Goal: Information Seeking & Learning: Learn about a topic

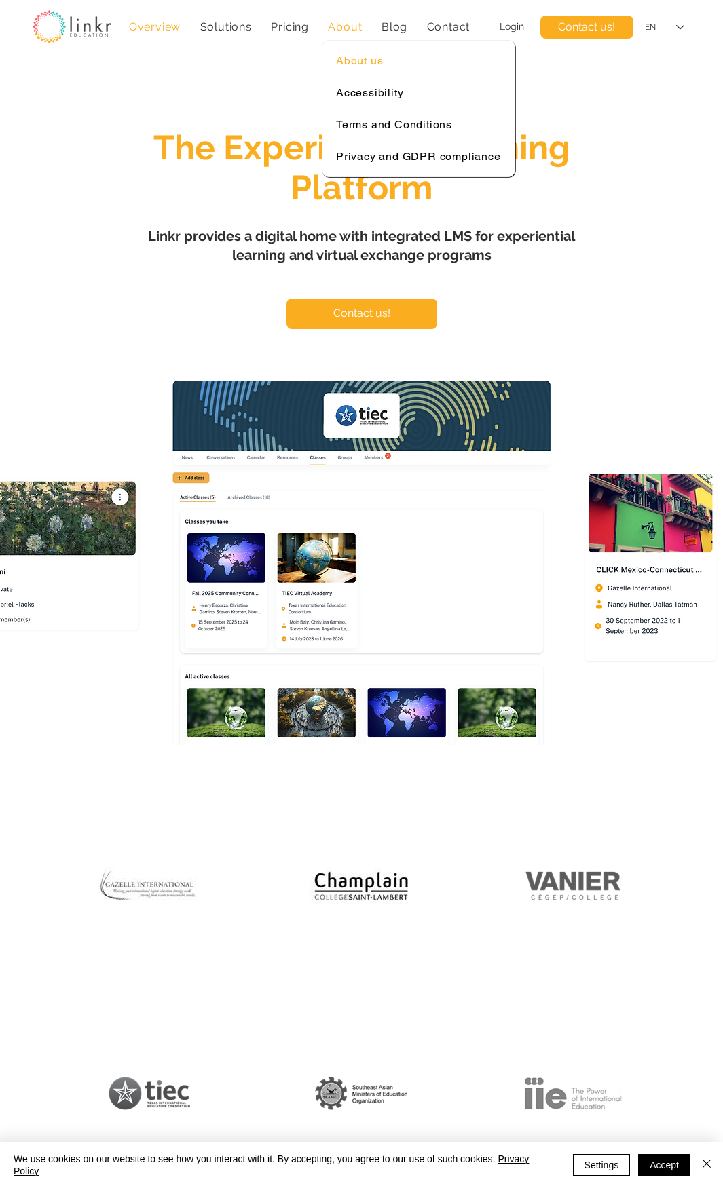
click at [352, 58] on span "About us" at bounding box center [359, 60] width 47 height 13
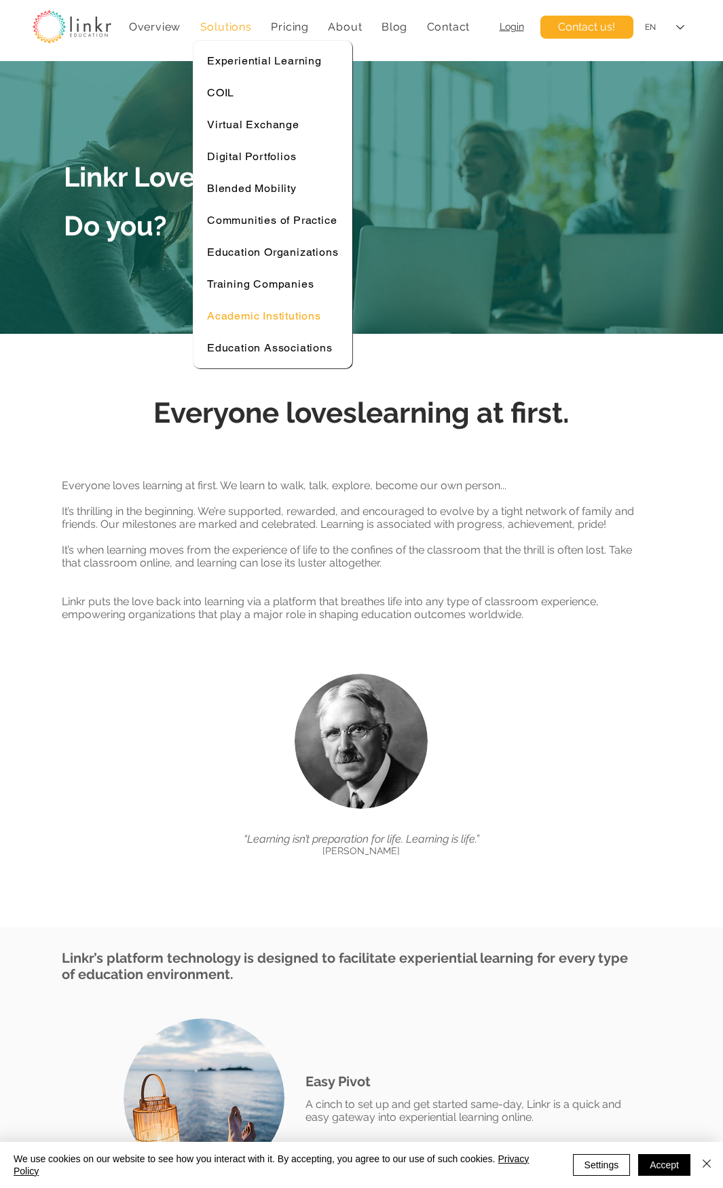
click at [239, 316] on span "Academic Institutions" at bounding box center [264, 315] width 114 height 13
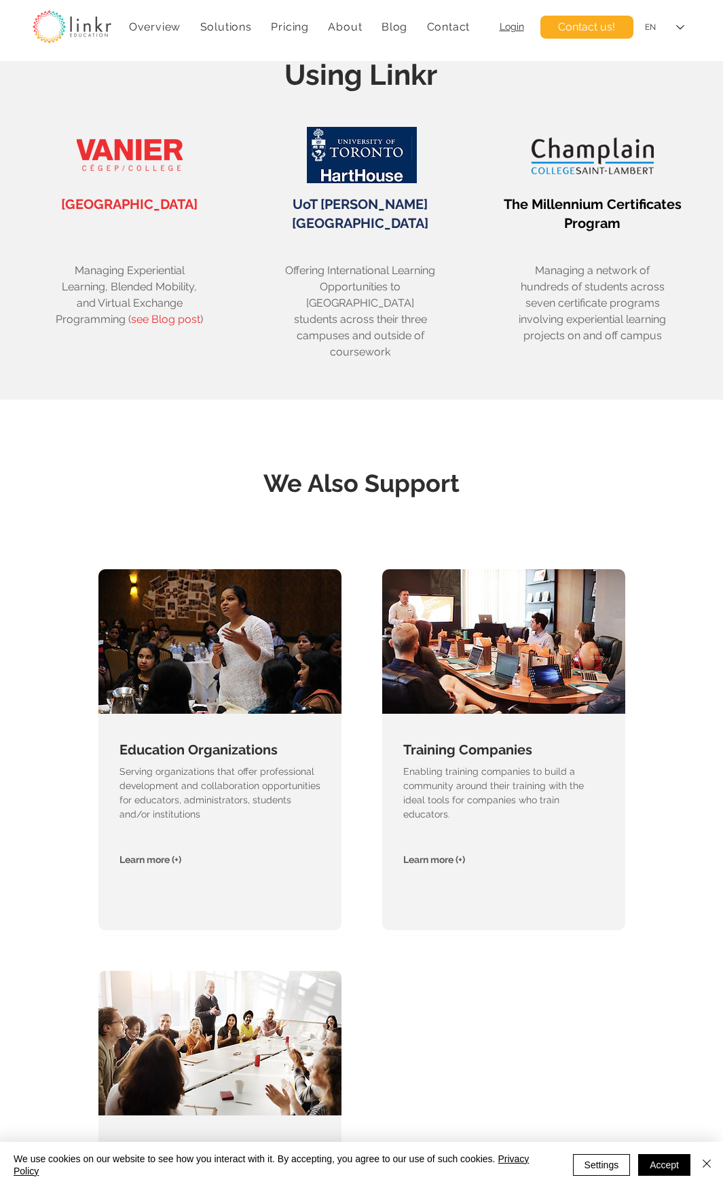
scroll to position [2307, 0]
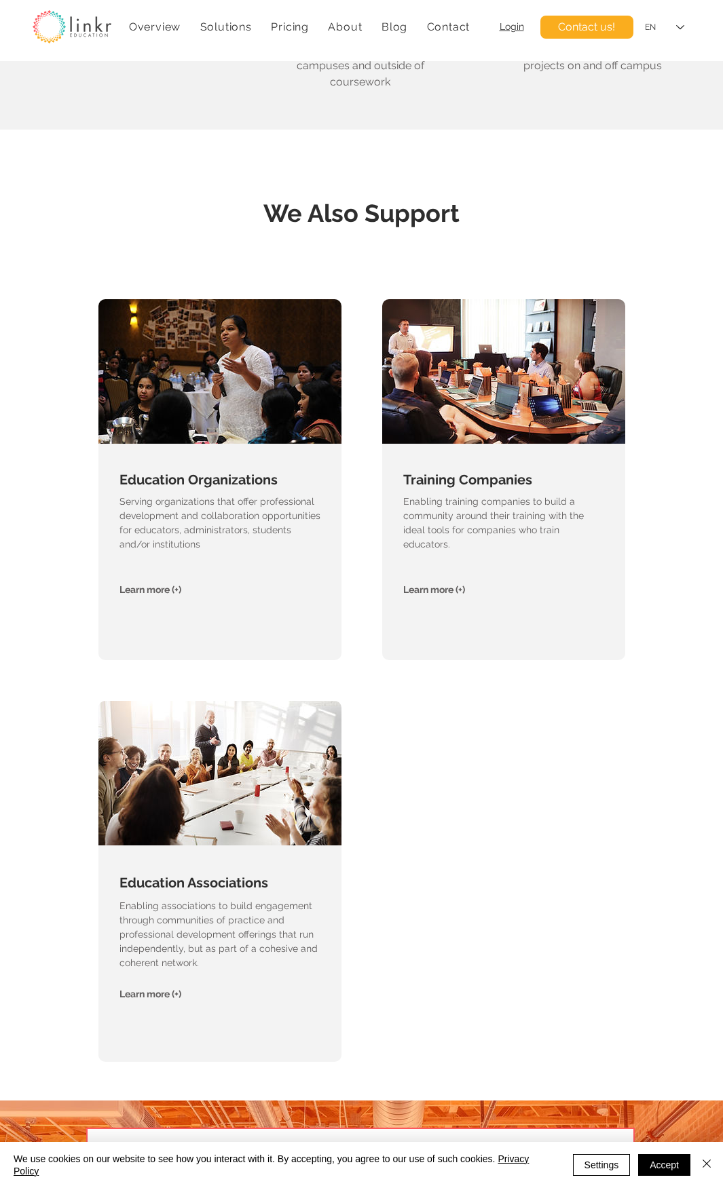
click at [149, 989] on span "Learn more (+)" at bounding box center [150, 994] width 62 height 11
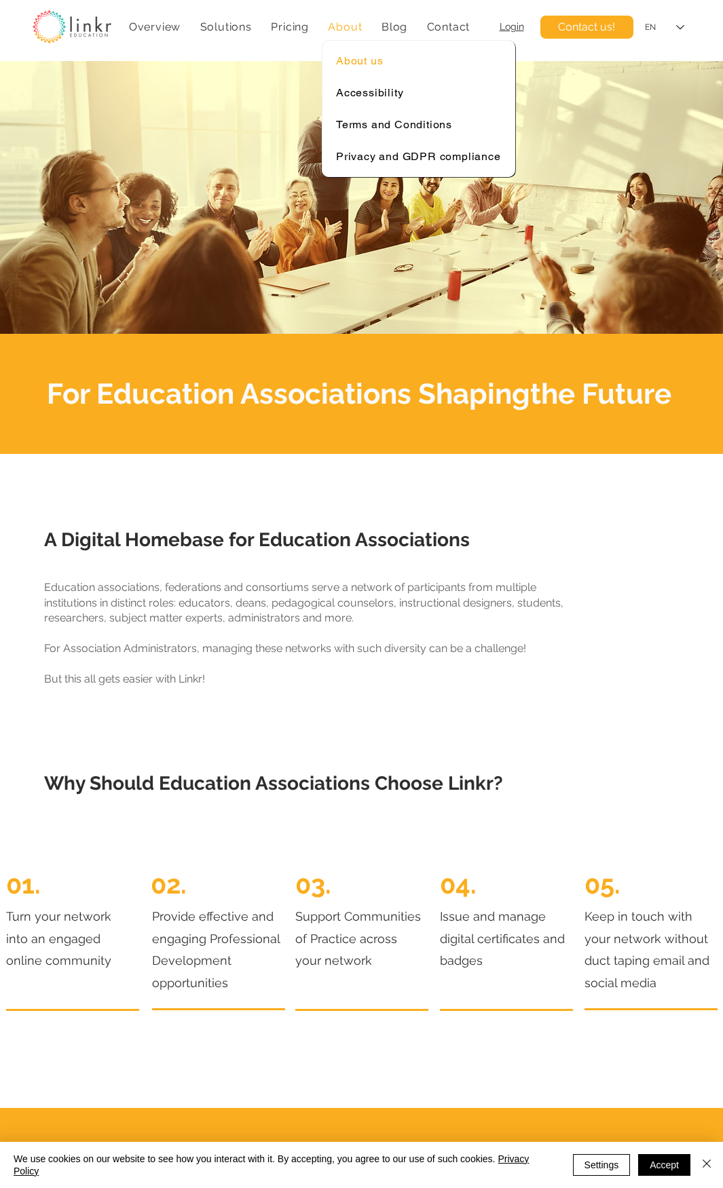
click at [358, 71] on link "About us" at bounding box center [418, 61] width 178 height 26
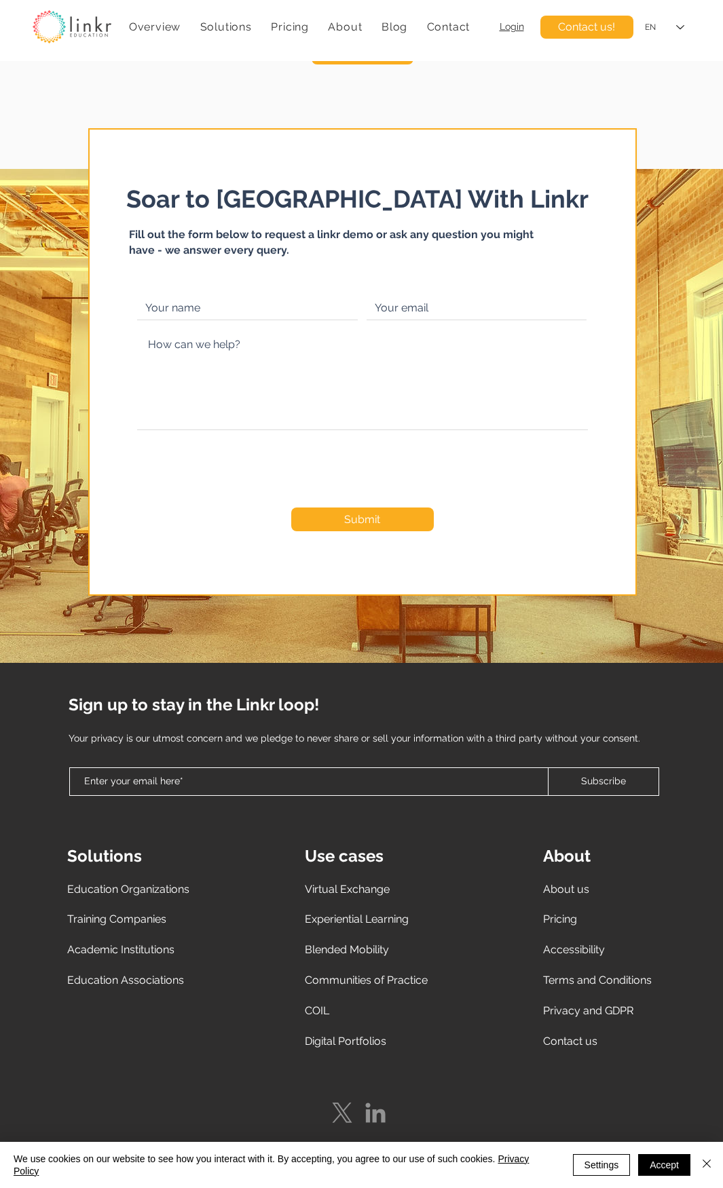
scroll to position [3132, 0]
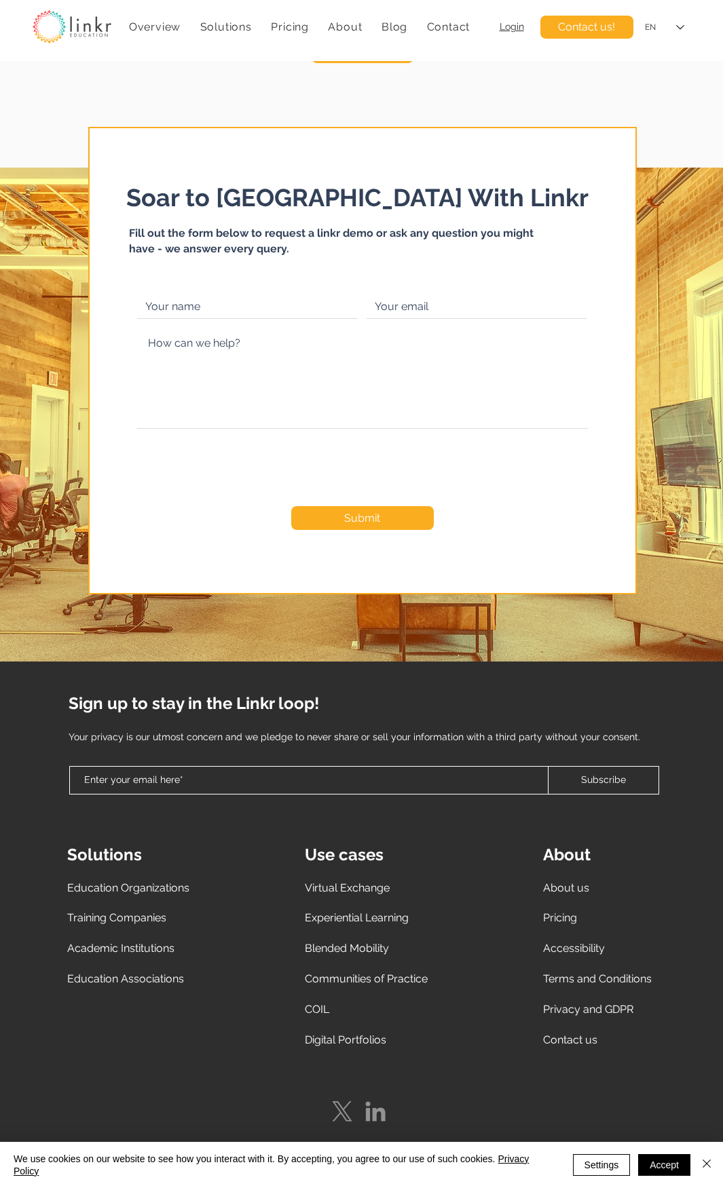
click at [565, 916] on span "Pricing ​" at bounding box center [560, 917] width 34 height 13
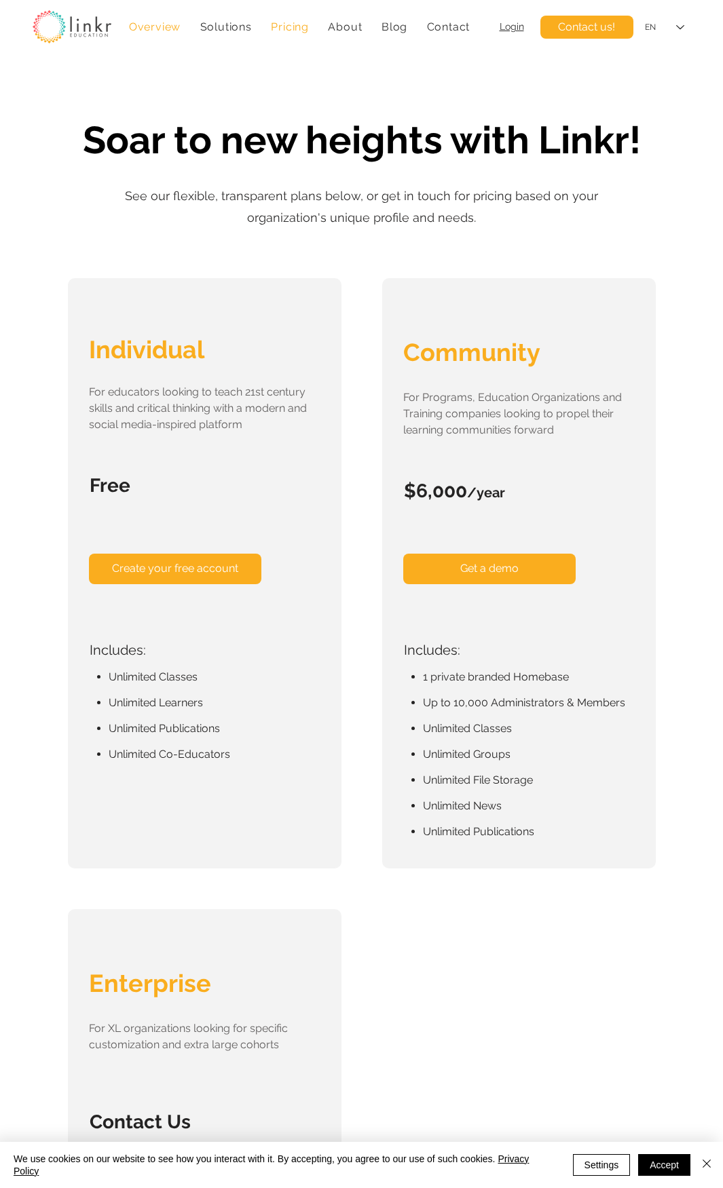
click at [157, 26] on span "Overview" at bounding box center [155, 26] width 52 height 13
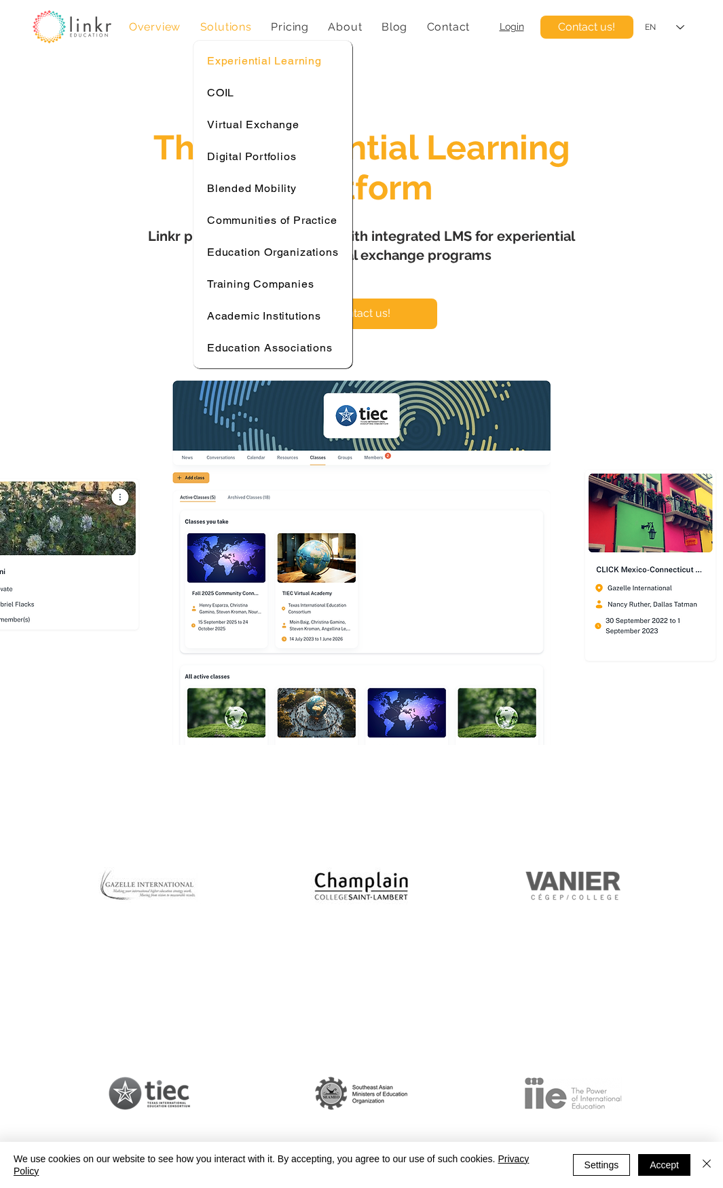
click at [231, 67] on link "Experiential Learning" at bounding box center [272, 61] width 145 height 26
